Goal: Task Accomplishment & Management: Manage account settings

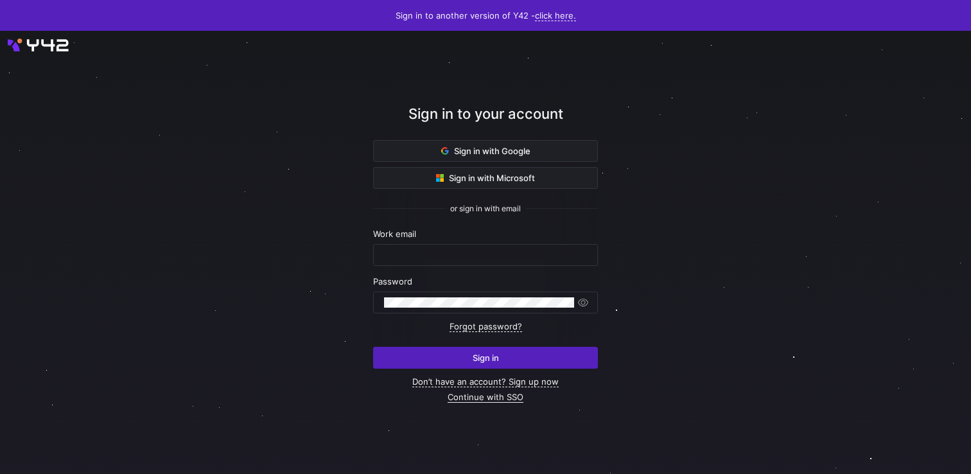
click at [484, 397] on link "Continue with SSO" at bounding box center [485, 397] width 76 height 11
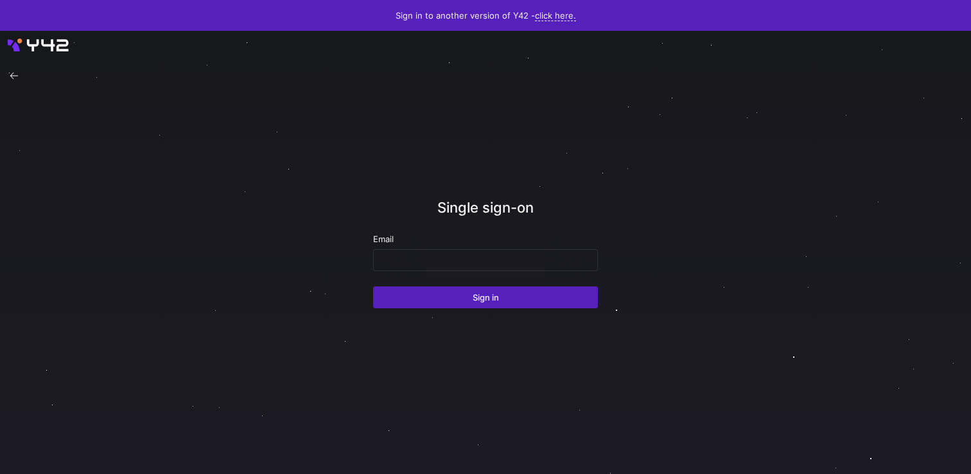
click at [427, 273] on form "Email Sign in" at bounding box center [485, 271] width 225 height 74
click at [428, 267] on div at bounding box center [485, 260] width 203 height 21
paste input "[EMAIL_ADDRESS][DOMAIN_NAME]"
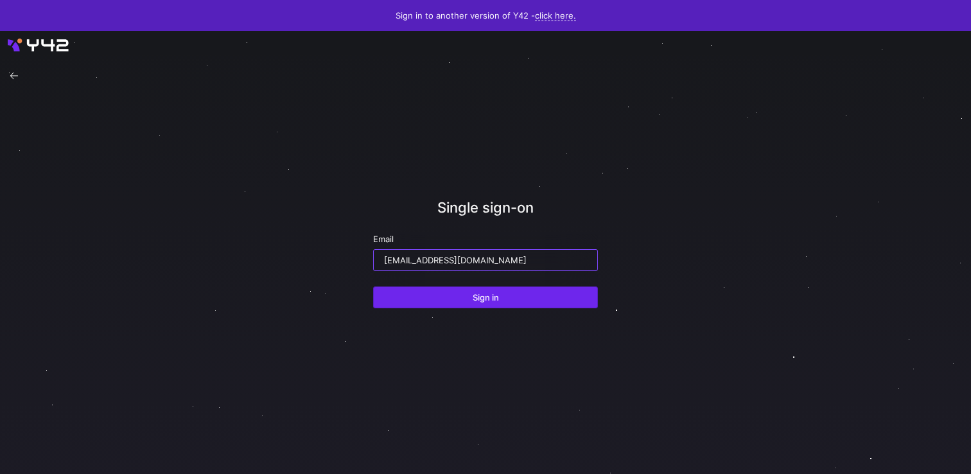
type input "[EMAIL_ADDRESS][DOMAIN_NAME]"
click at [464, 298] on span "submit" at bounding box center [485, 297] width 223 height 21
